Goal: Task Accomplishment & Management: Manage account settings

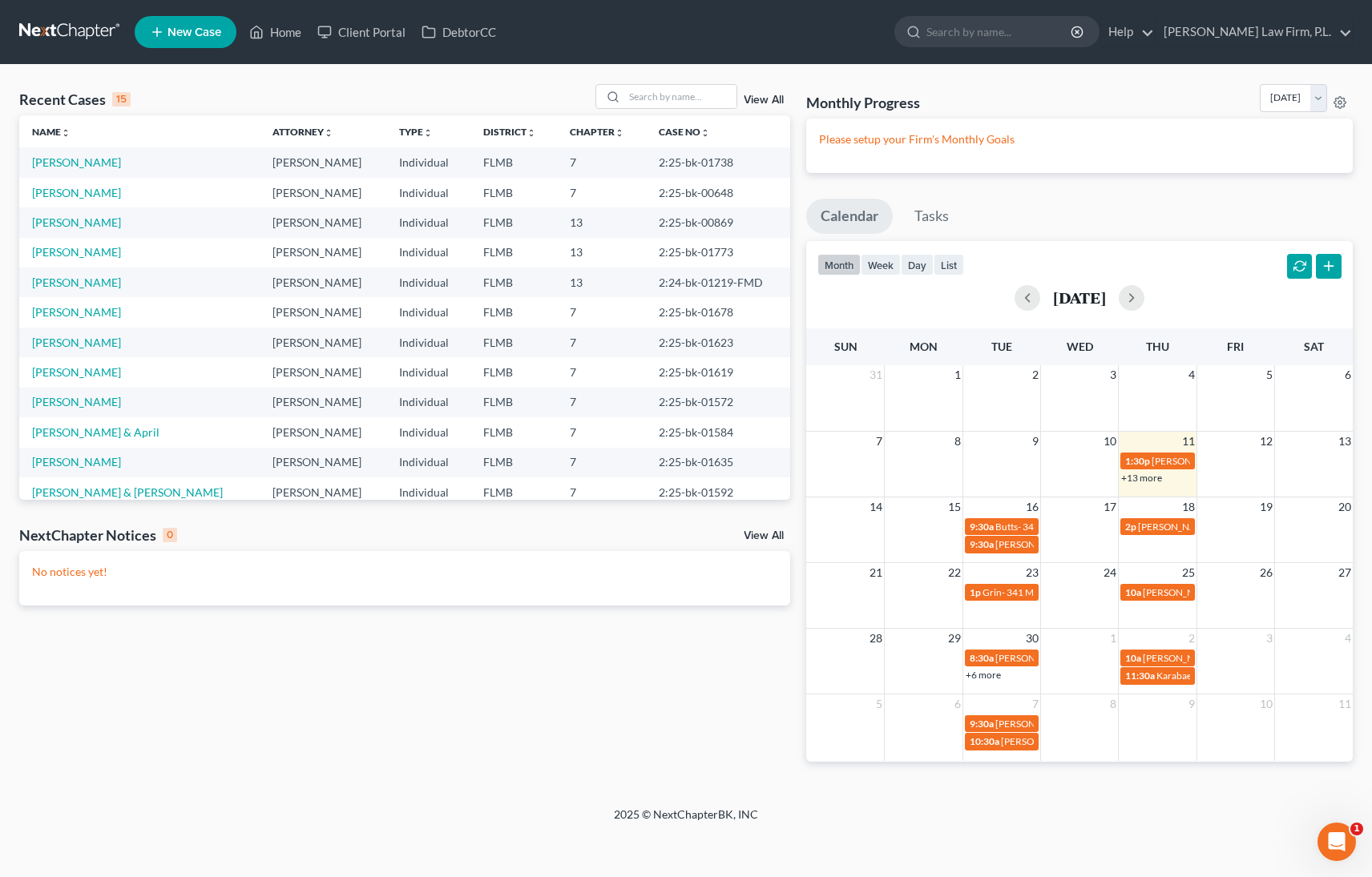
click at [753, 538] on link "View All" at bounding box center [763, 536] width 40 height 11
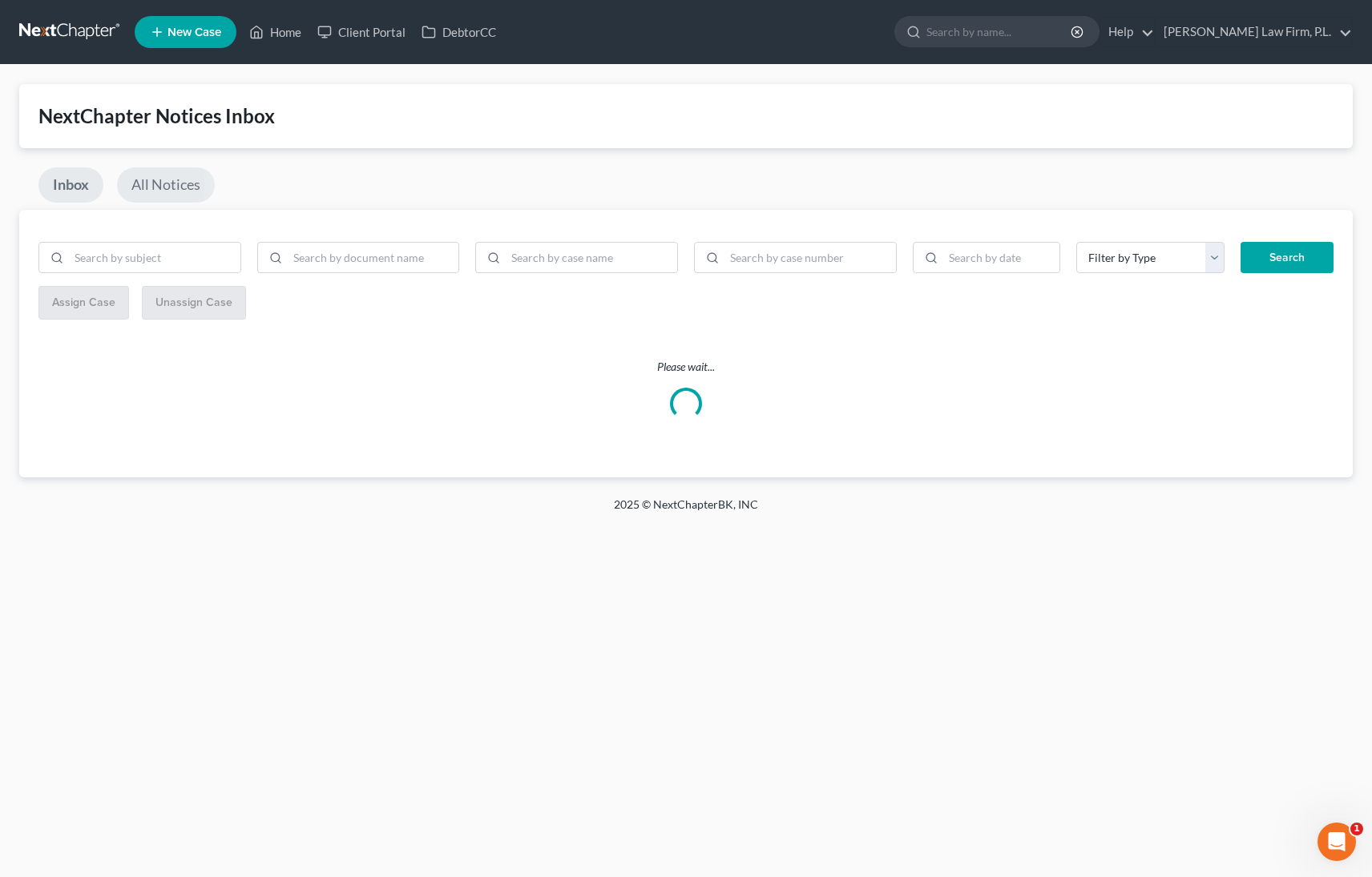
click at [162, 184] on link "All Notices" at bounding box center [166, 185] width 98 height 35
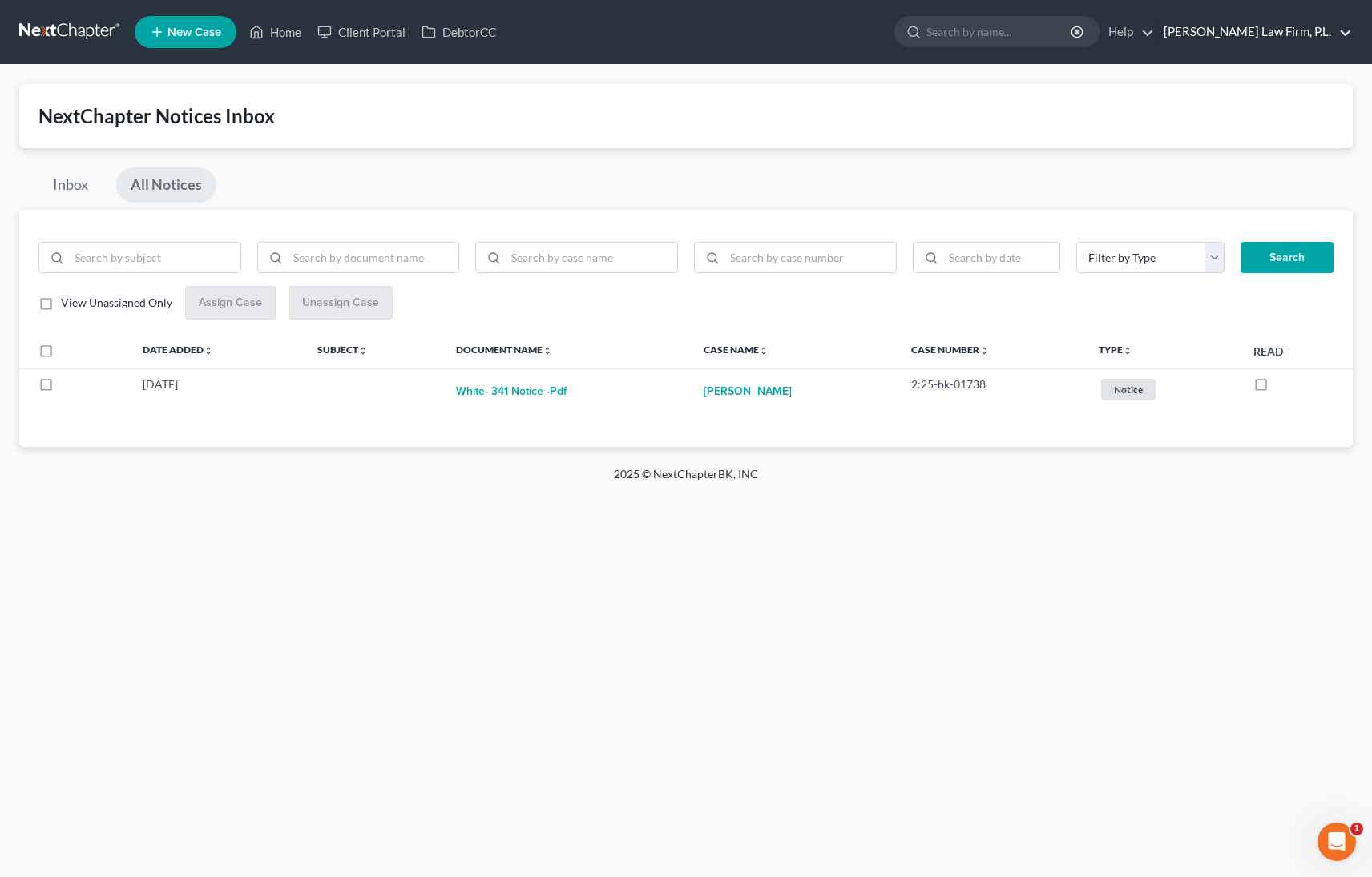
click at [1277, 25] on link "[PERSON_NAME] Law Firm, P.L." at bounding box center [1253, 32] width 196 height 29
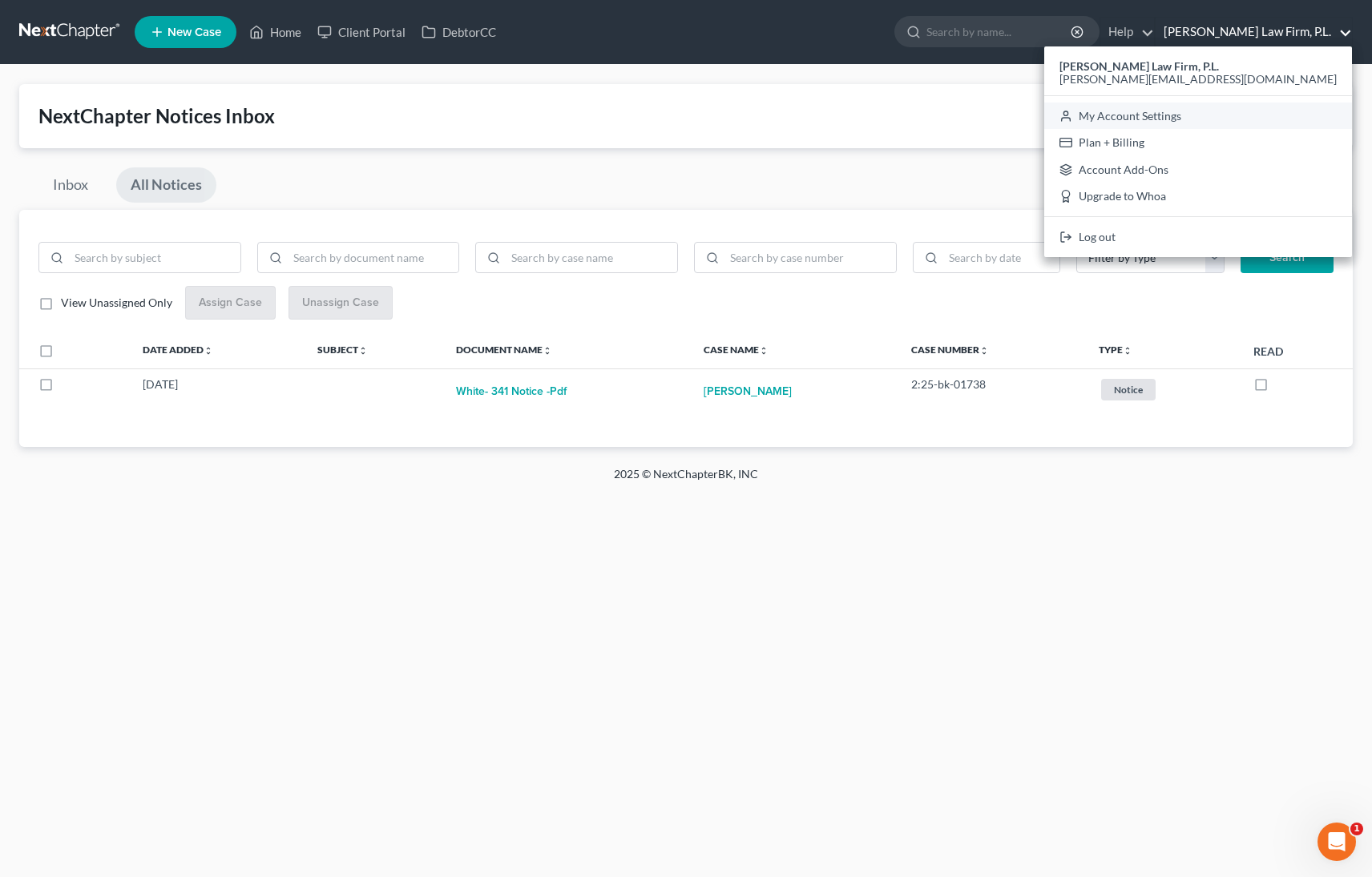
click at [1226, 121] on link "My Account Settings" at bounding box center [1198, 116] width 308 height 27
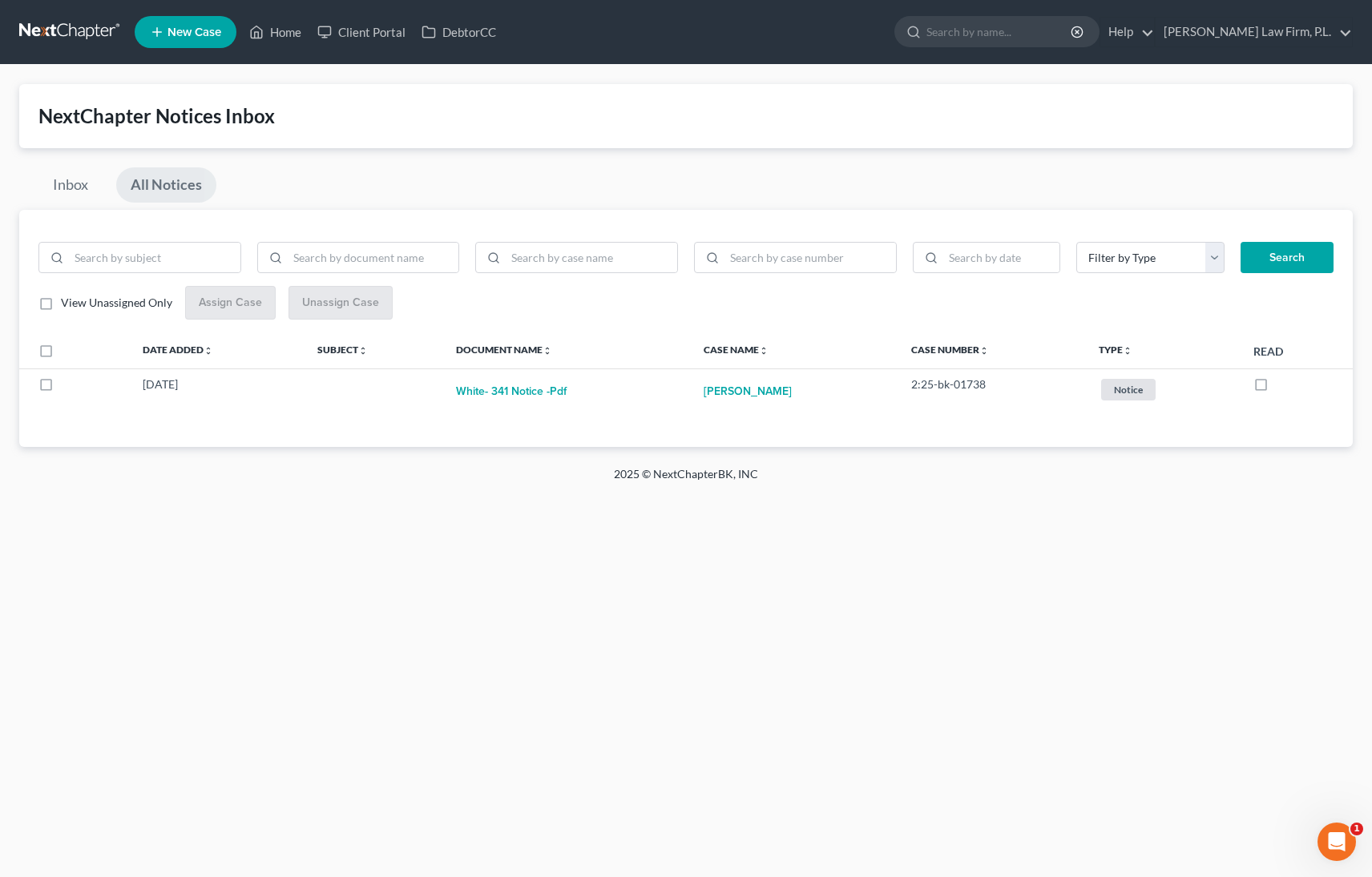
select select "24"
select select "9"
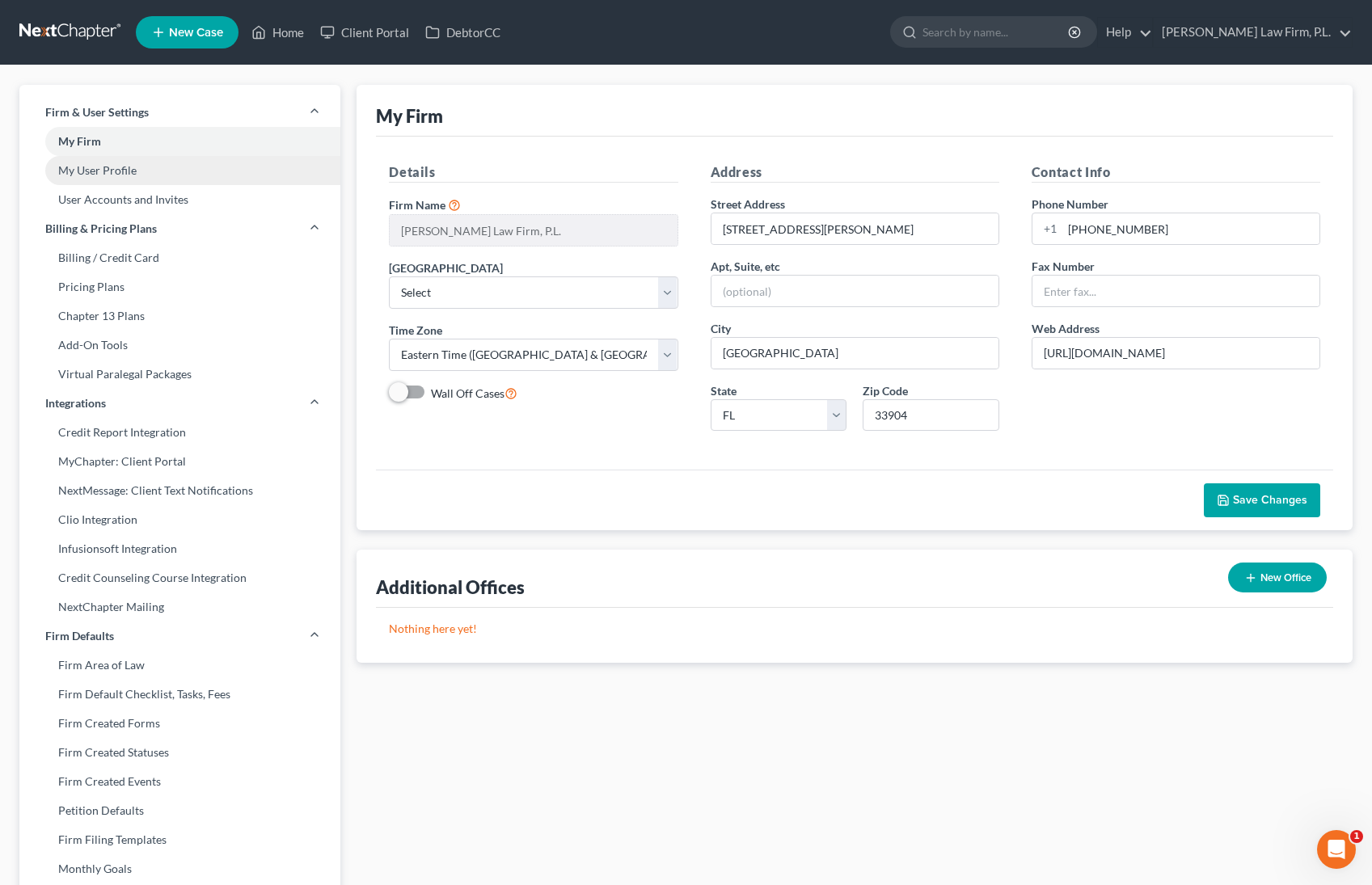
click at [111, 173] on link "My User Profile" at bounding box center [179, 171] width 321 height 29
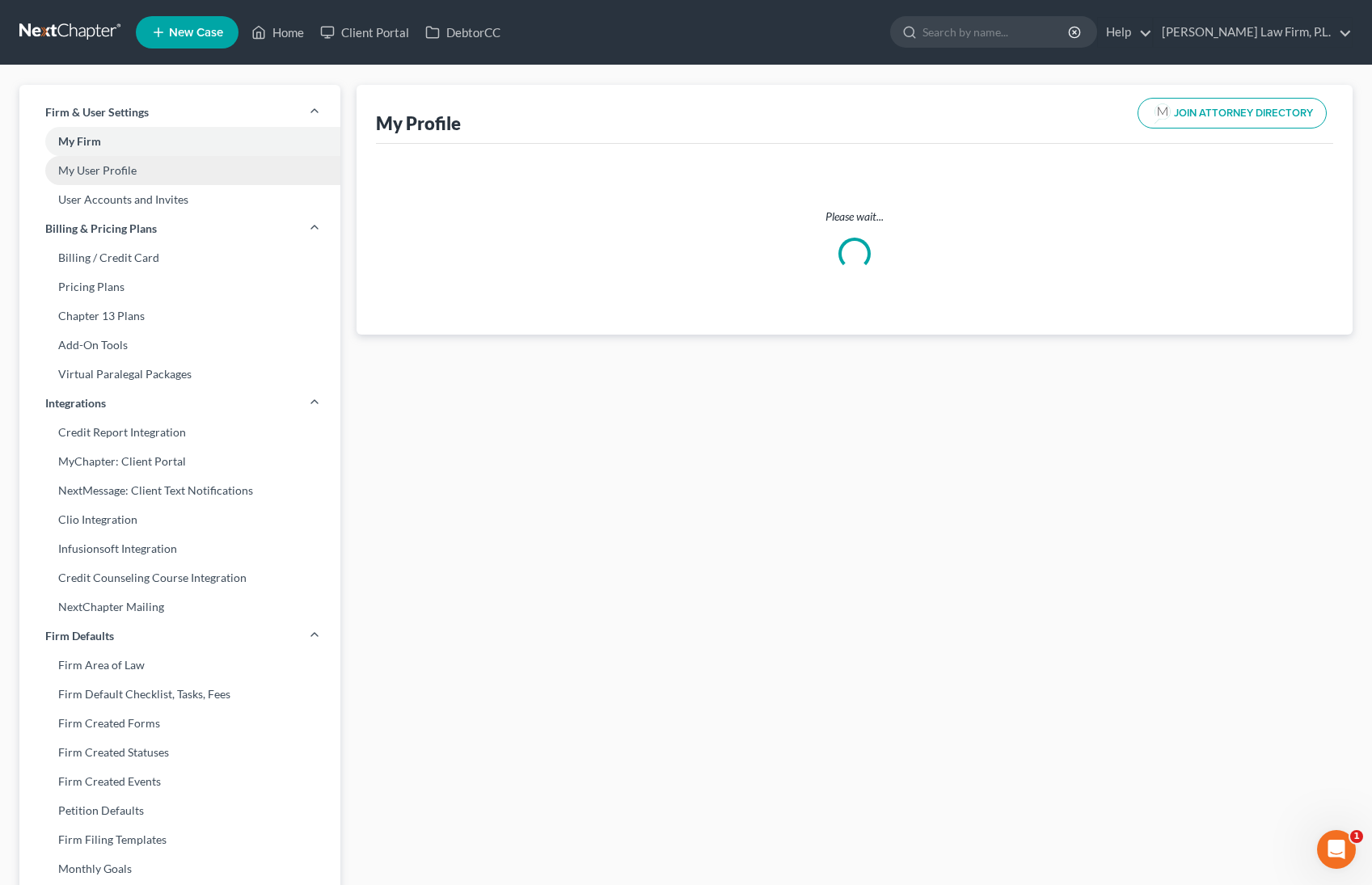
select select "9"
select select "15"
select select "attorney"
select select "0"
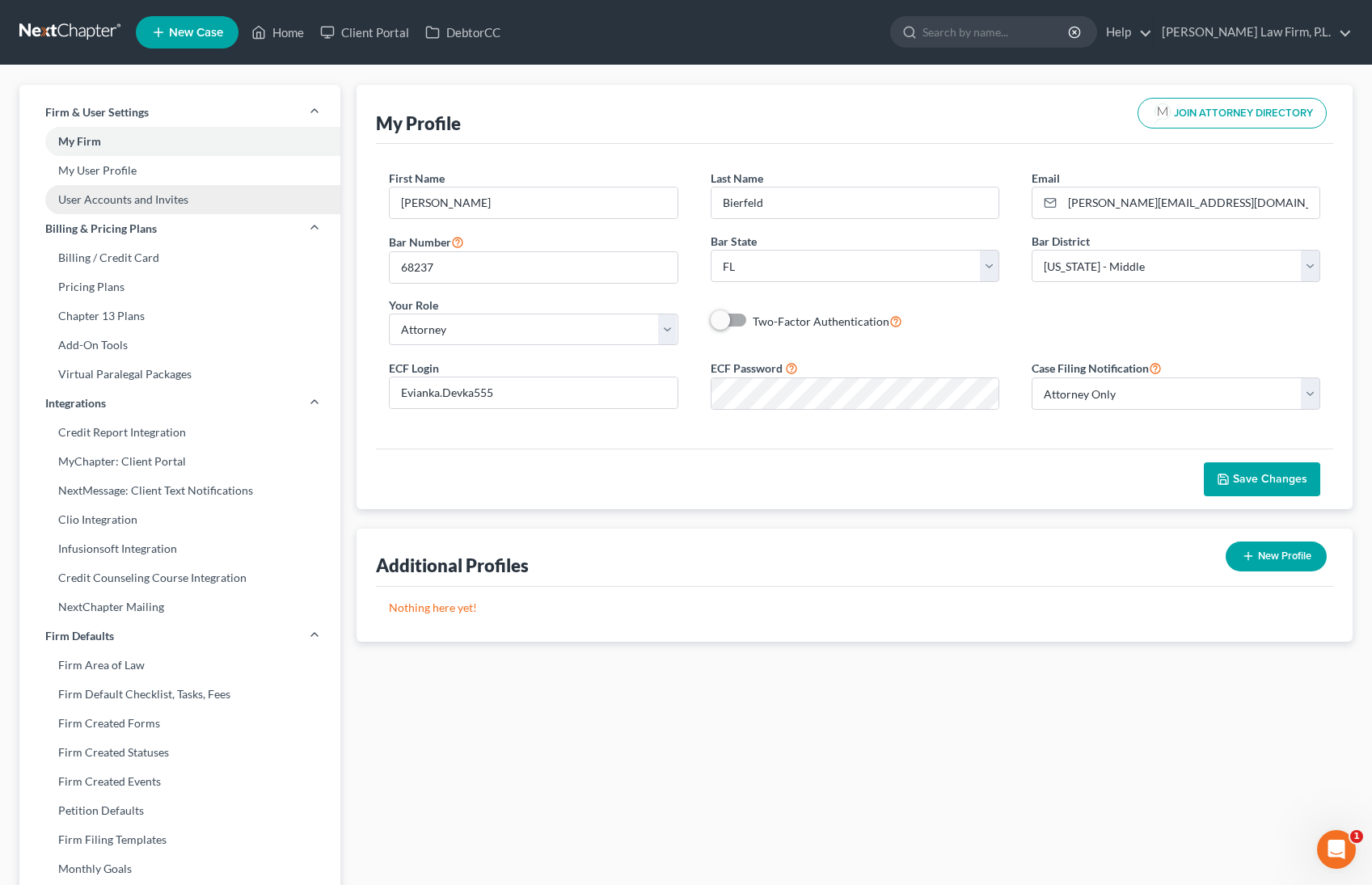
click at [102, 194] on link "User Accounts and Invites" at bounding box center [179, 200] width 321 height 29
select select "0"
select select "1"
select select "2"
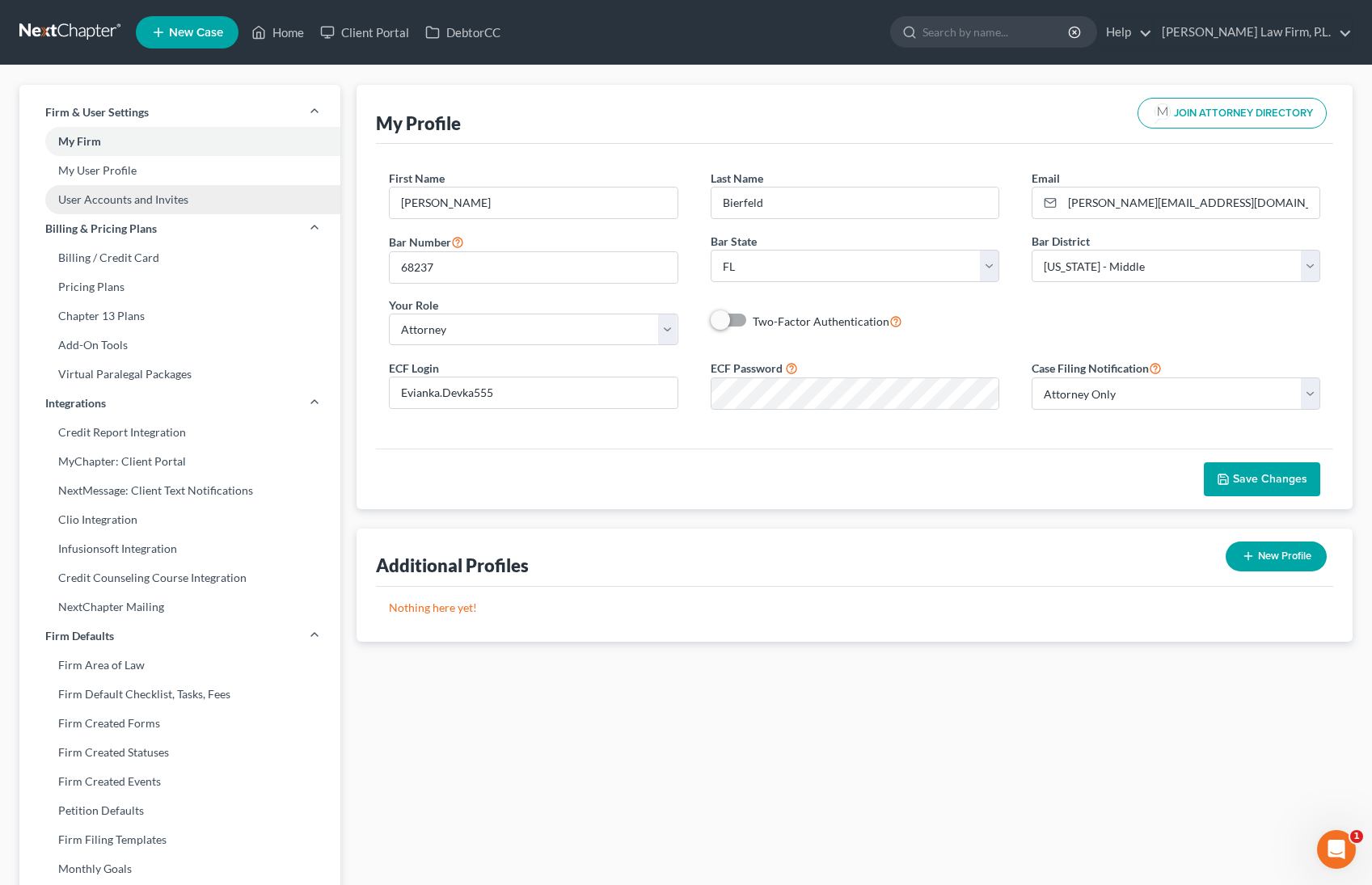
select select "1"
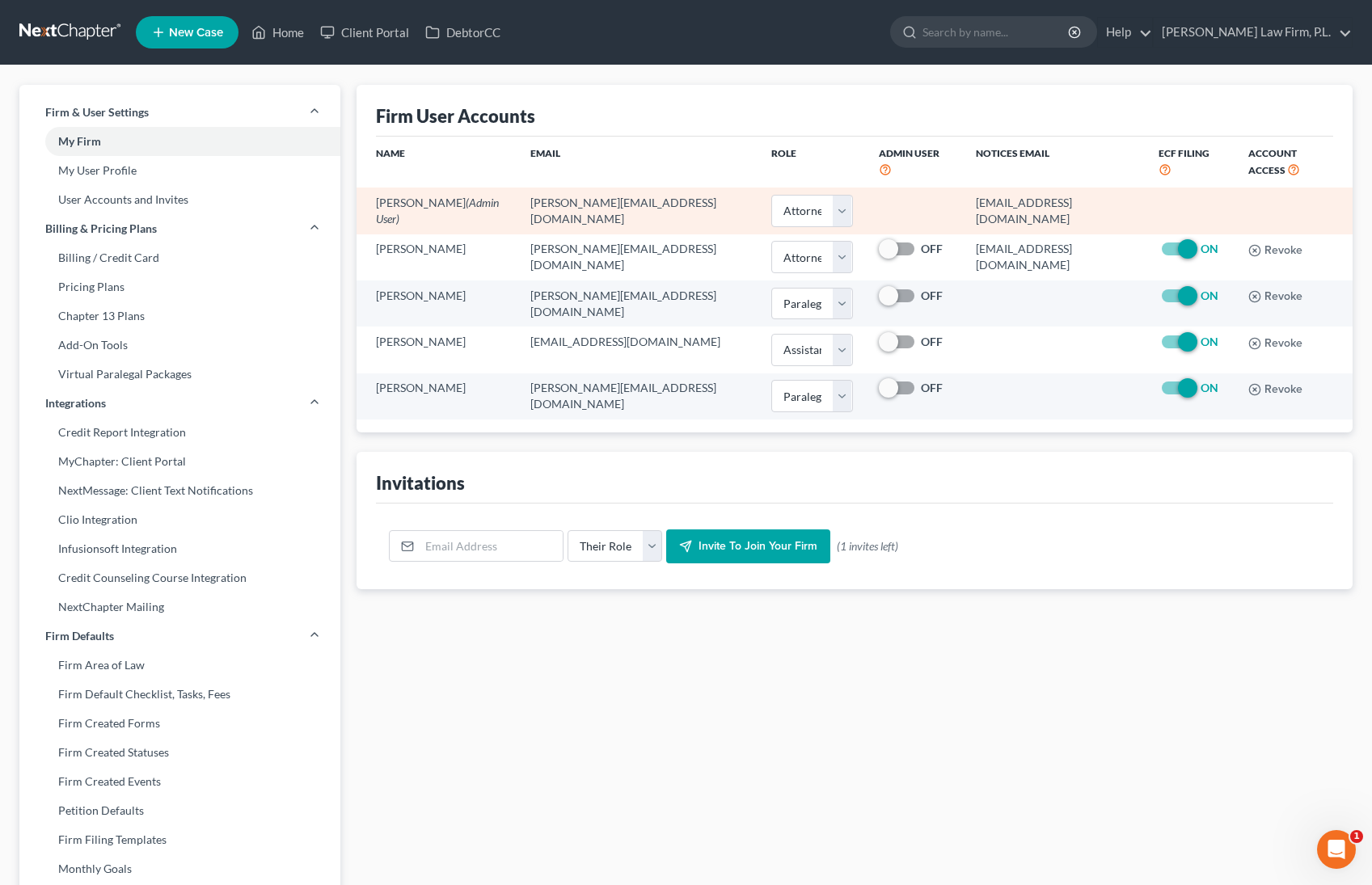
drag, startPoint x: 943, startPoint y: 207, endPoint x: 1135, endPoint y: 206, distance: 192.0
click at [1135, 206] on tr "[PERSON_NAME] (Admin User) [PERSON_NAME][EMAIL_ADDRESS][DOMAIN_NAME] Select Att…" at bounding box center [854, 210] width 996 height 46
copy tr "[EMAIL_ADDRESS][DOMAIN_NAME]"
click at [937, 195] on td at bounding box center [914, 210] width 97 height 46
drag, startPoint x: 941, startPoint y: 204, endPoint x: 1140, endPoint y: 198, distance: 199.1
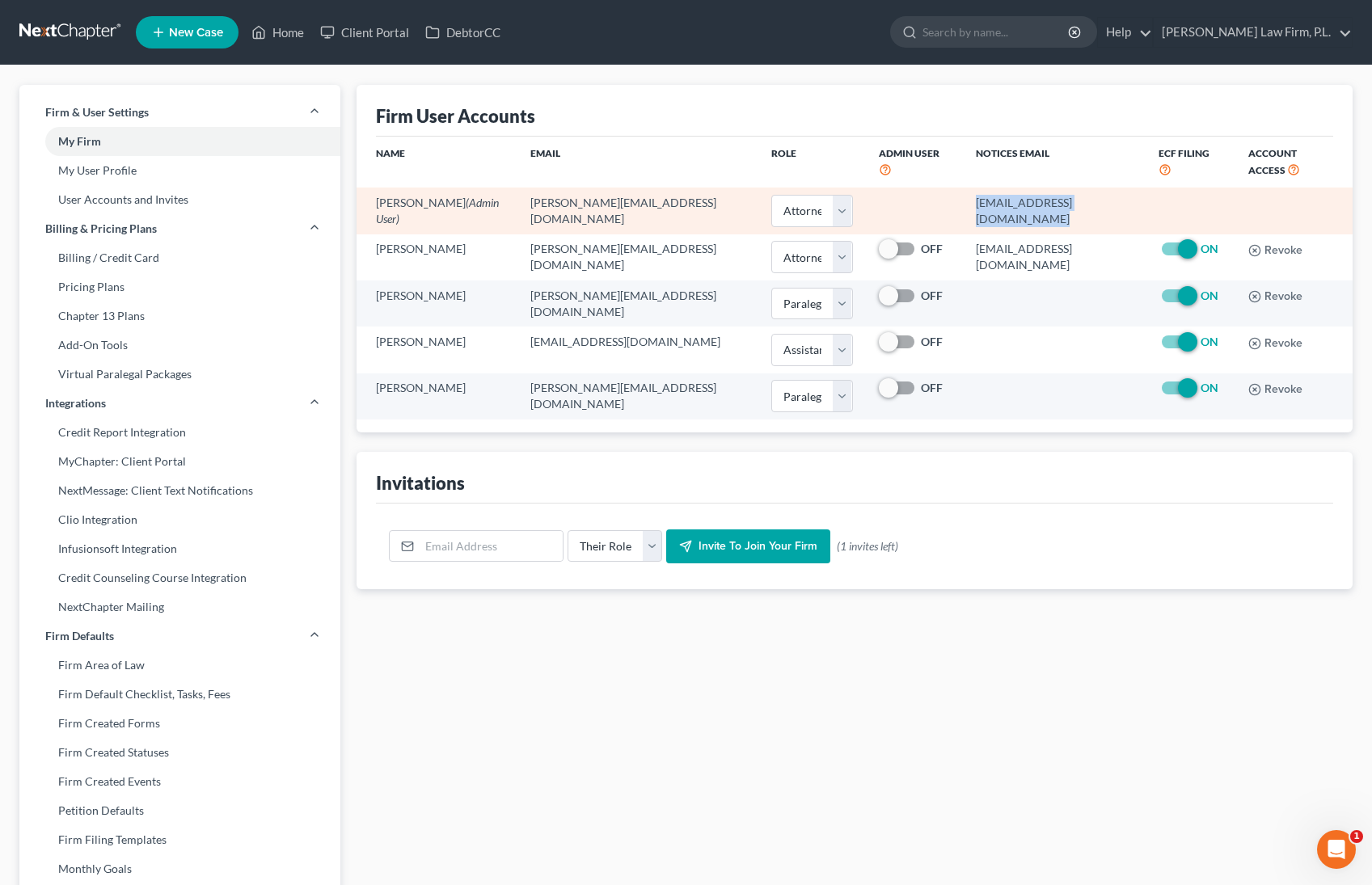
click at [1140, 198] on tr "[PERSON_NAME] (Admin User) [PERSON_NAME][EMAIL_ADDRESS][DOMAIN_NAME] Select Att…" at bounding box center [854, 210] width 996 height 46
copy tr "[EMAIL_ADDRESS][DOMAIN_NAME]"
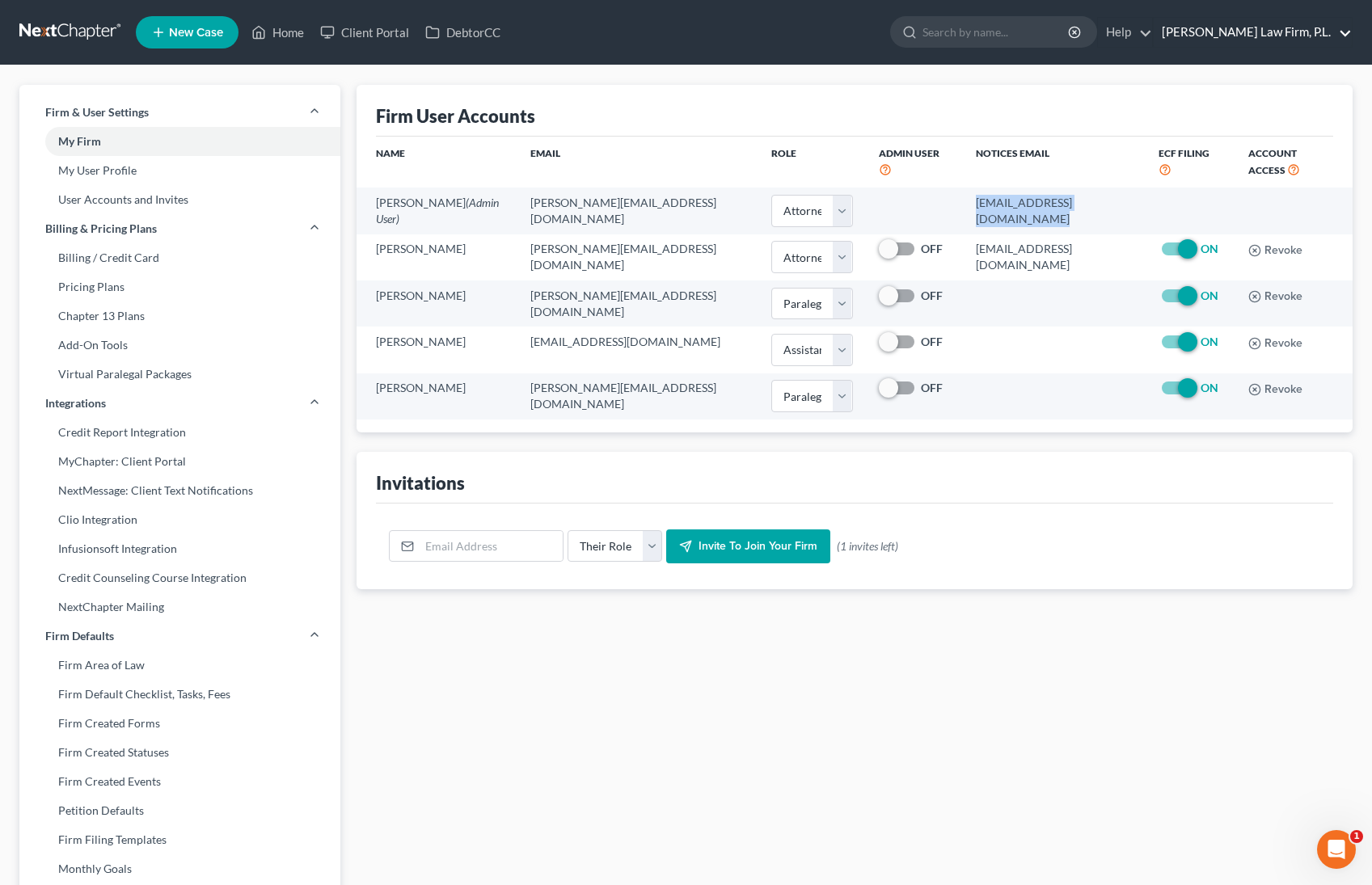
click at [1260, 30] on link "[PERSON_NAME] Law Firm, P.L." at bounding box center [1253, 33] width 198 height 29
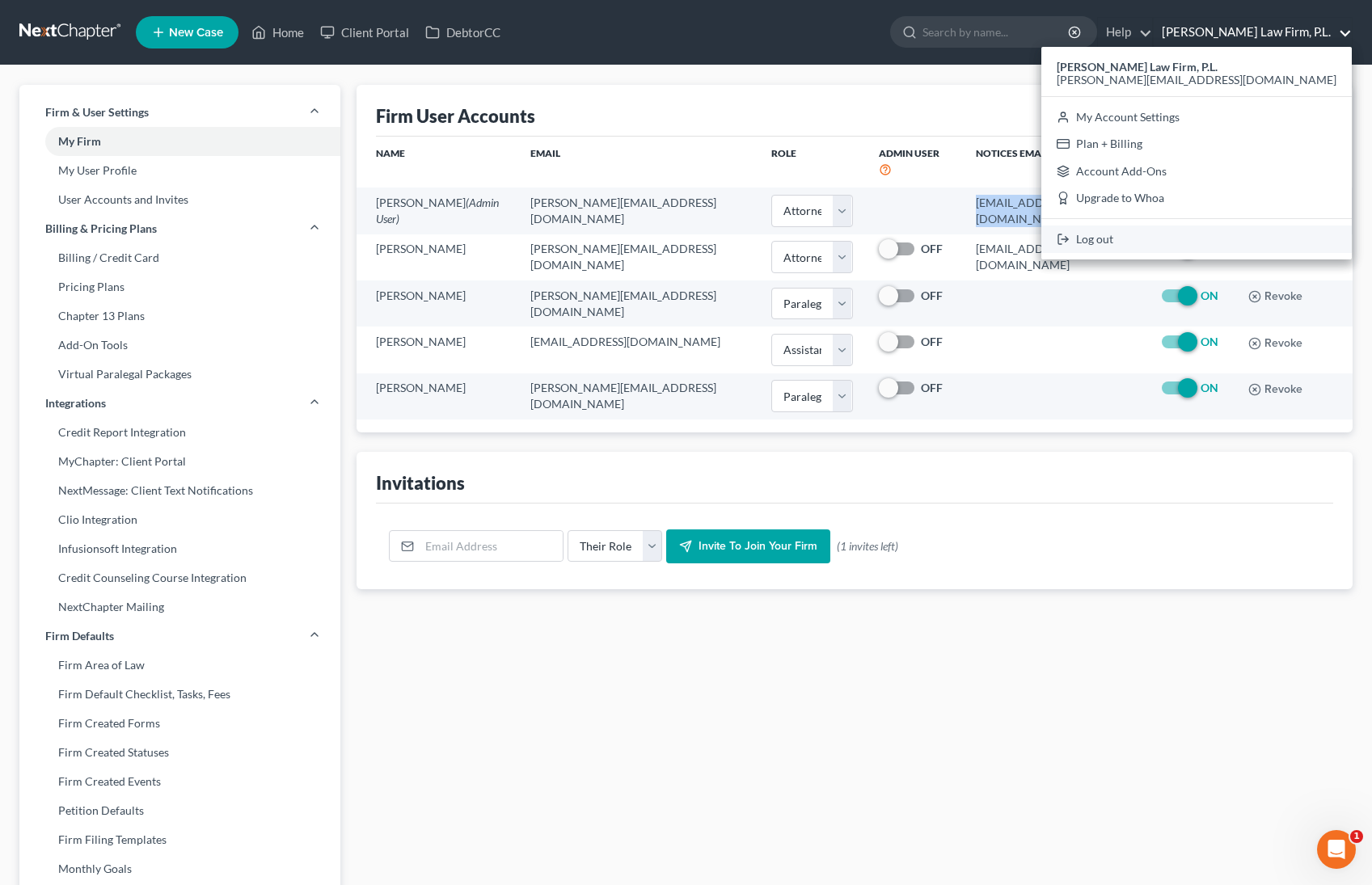
click at [1214, 246] on link "Log out" at bounding box center [1197, 239] width 311 height 27
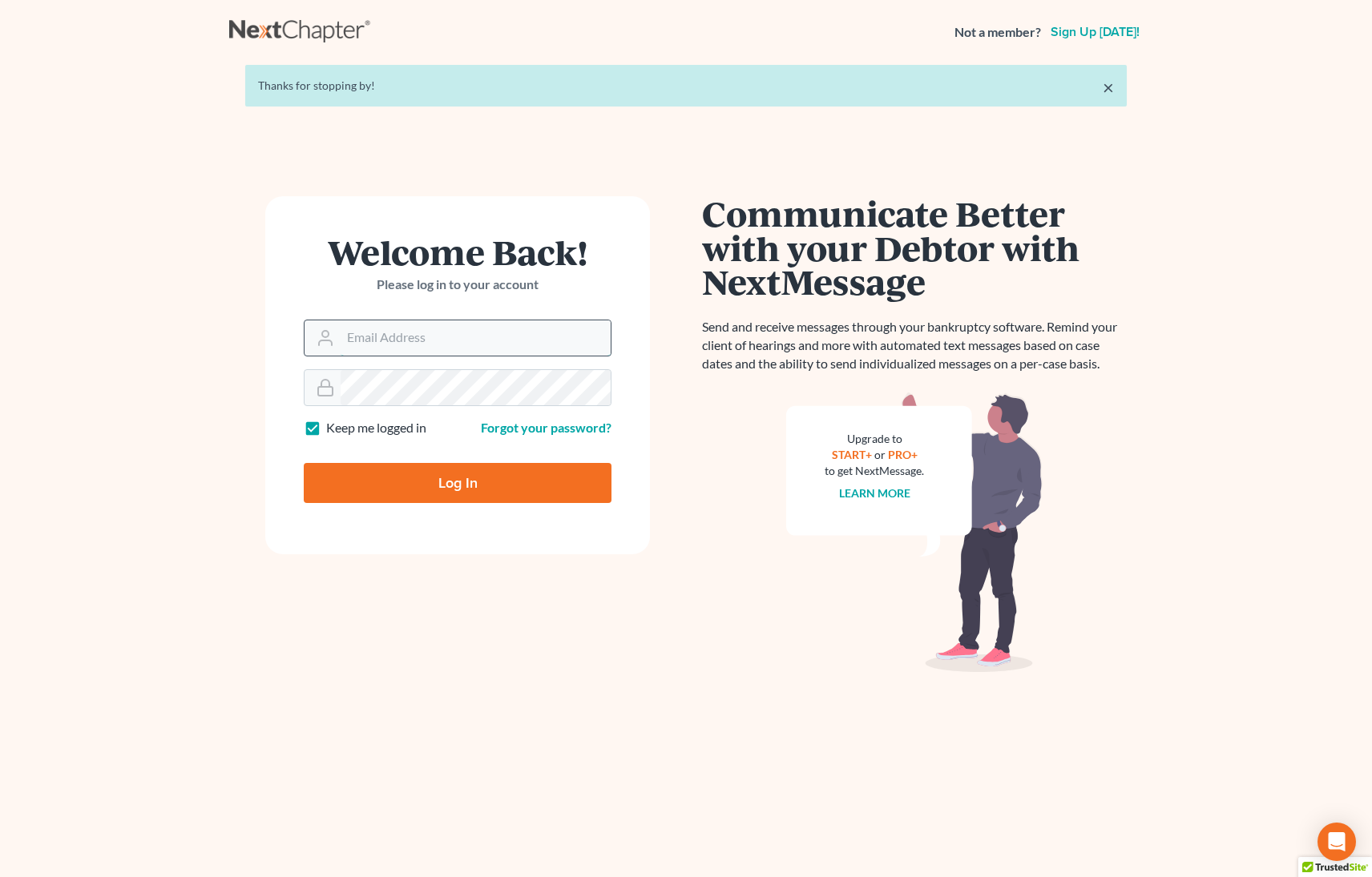
click at [513, 339] on input "Email Address" at bounding box center [475, 338] width 270 height 35
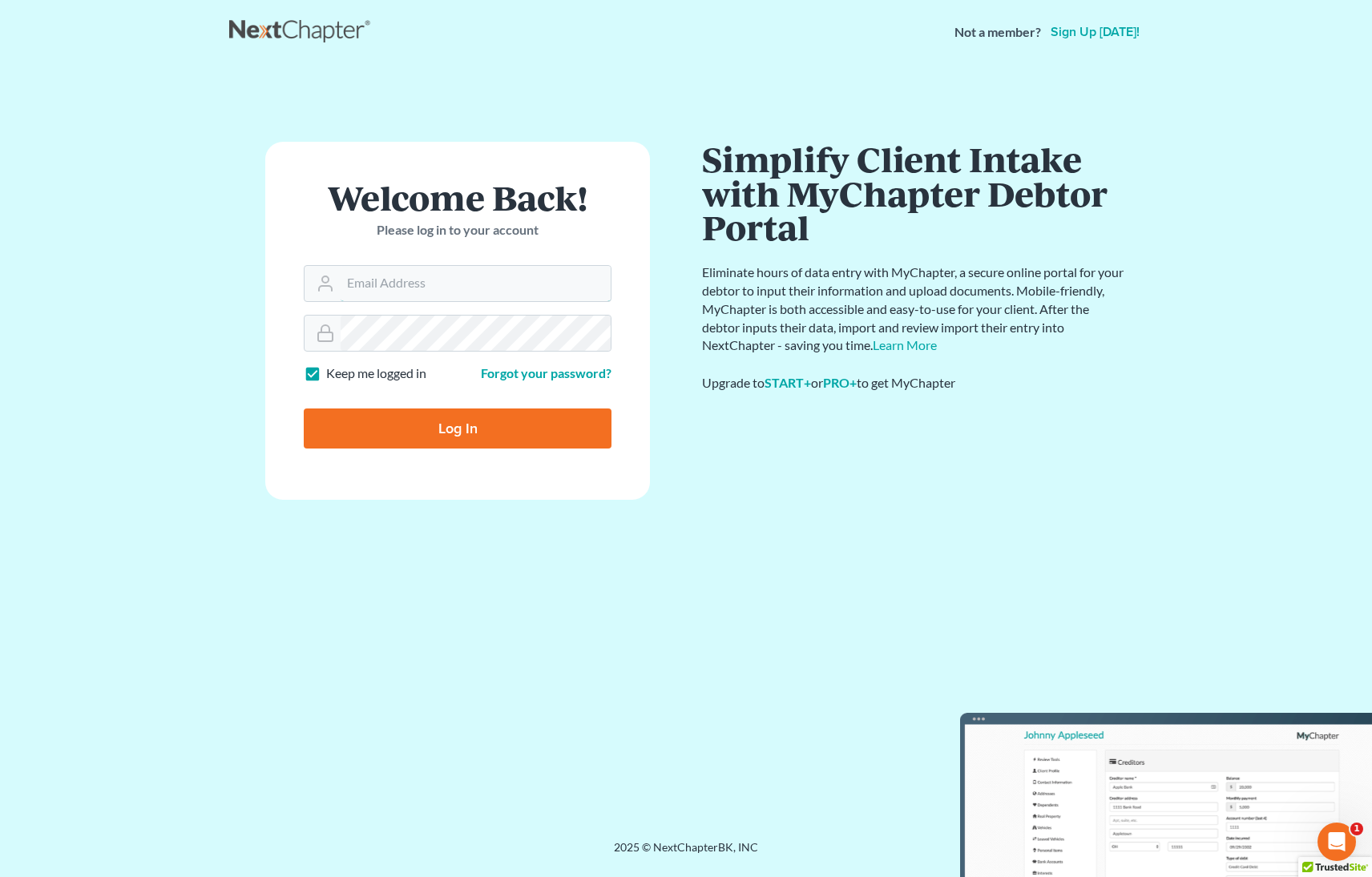
type input "[EMAIL_ADDRESS][DOMAIN_NAME]"
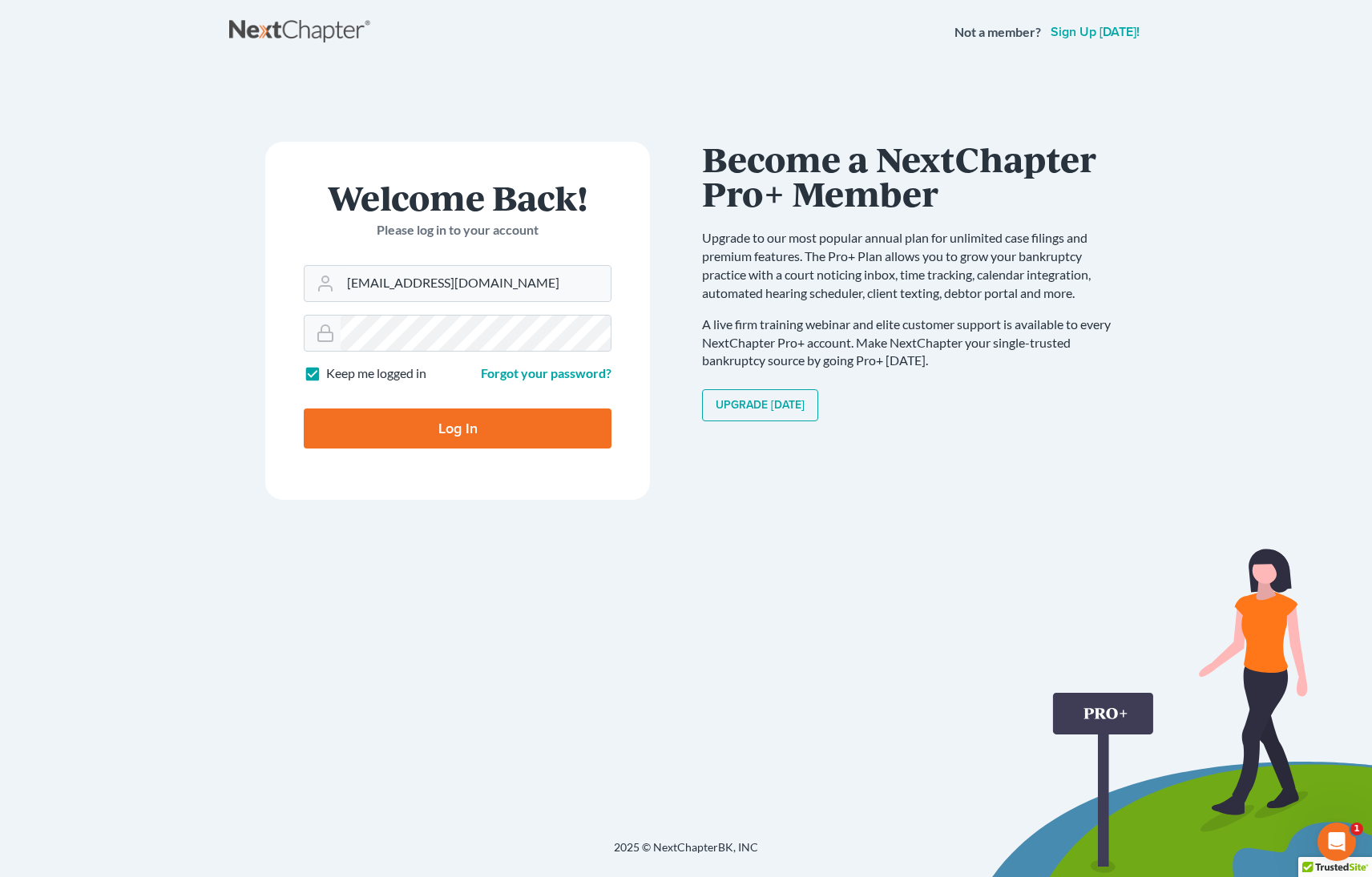
click at [537, 425] on input "Log In" at bounding box center [457, 429] width 308 height 40
type input "Thinking..."
